Goal: Task Accomplishment & Management: Manage account settings

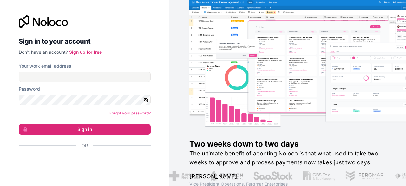
click at [26, 66] on label "Your work email address" at bounding box center [45, 66] width 53 height 6
click at [26, 72] on input "Your work email address" at bounding box center [85, 77] width 132 height 10
paste input "[EMAIL_ADDRESS][DOMAIN_NAME]"
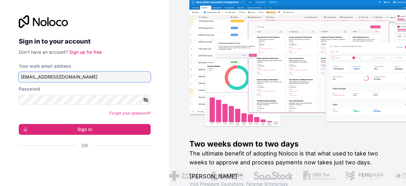
type input "[EMAIL_ADDRESS][DOMAIN_NAME]"
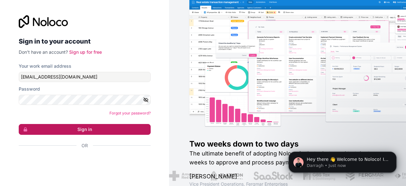
click at [67, 130] on button "Sign in" at bounding box center [85, 129] width 132 height 11
